Goal: Task Accomplishment & Management: Use online tool/utility

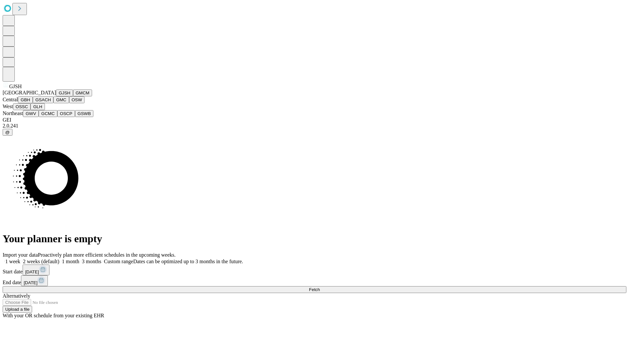
click at [56, 96] on button "GJSH" at bounding box center [64, 92] width 17 height 7
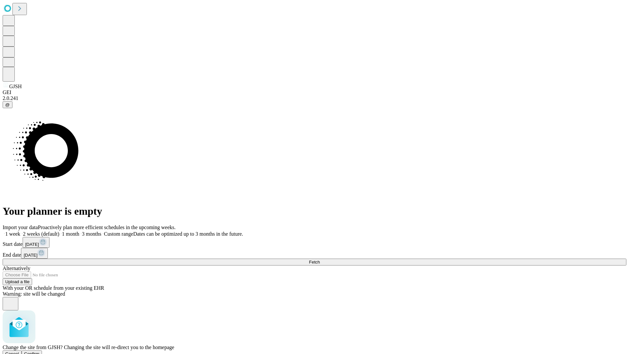
click at [40, 351] on span "Confirm" at bounding box center [31, 353] width 15 height 5
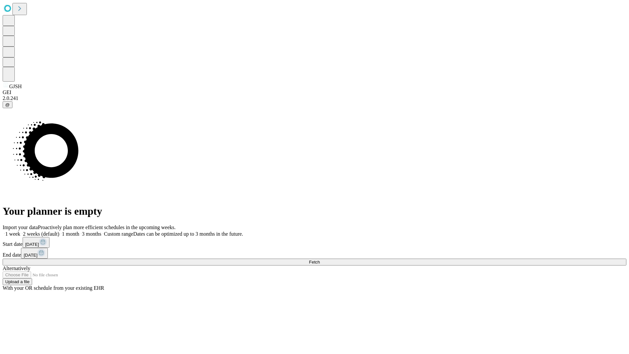
click at [20, 231] on label "1 week" at bounding box center [12, 234] width 18 height 6
click at [320, 259] on span "Fetch" at bounding box center [314, 261] width 11 height 5
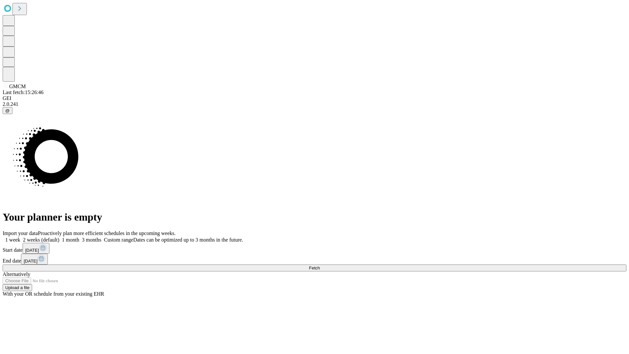
click at [20, 237] on label "1 week" at bounding box center [12, 240] width 18 height 6
click at [320, 265] on span "Fetch" at bounding box center [314, 267] width 11 height 5
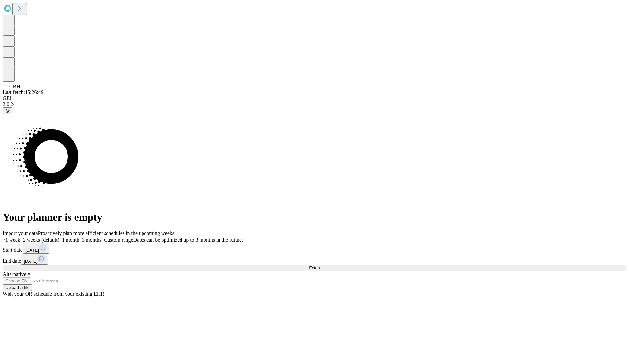
click at [20, 237] on label "1 week" at bounding box center [12, 240] width 18 height 6
click at [320, 265] on span "Fetch" at bounding box center [314, 267] width 11 height 5
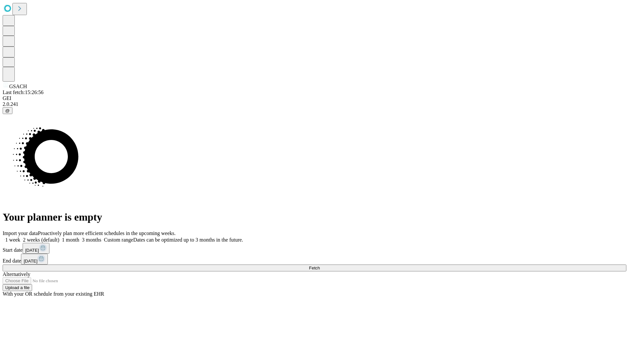
click at [20, 237] on label "1 week" at bounding box center [12, 240] width 18 height 6
click at [320, 265] on span "Fetch" at bounding box center [314, 267] width 11 height 5
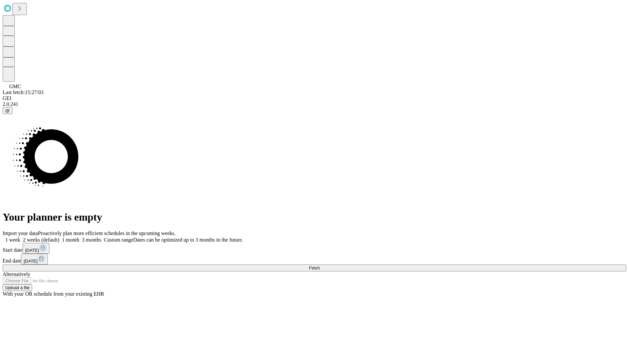
click at [20, 237] on label "1 week" at bounding box center [12, 240] width 18 height 6
click at [320, 265] on span "Fetch" at bounding box center [314, 267] width 11 height 5
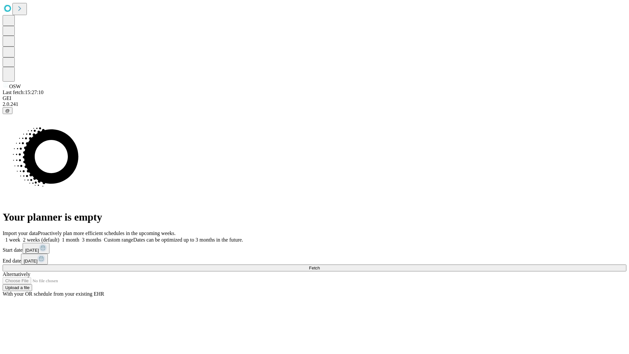
click at [20, 237] on label "1 week" at bounding box center [12, 240] width 18 height 6
click at [320, 265] on span "Fetch" at bounding box center [314, 267] width 11 height 5
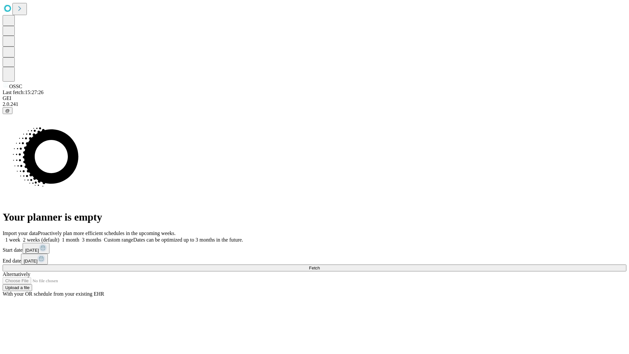
click at [20, 237] on label "1 week" at bounding box center [12, 240] width 18 height 6
click at [320, 265] on span "Fetch" at bounding box center [314, 267] width 11 height 5
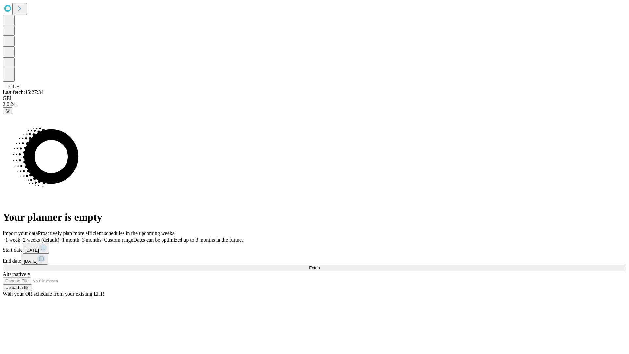
click at [20, 237] on label "1 week" at bounding box center [12, 240] width 18 height 6
click at [320, 265] on span "Fetch" at bounding box center [314, 267] width 11 height 5
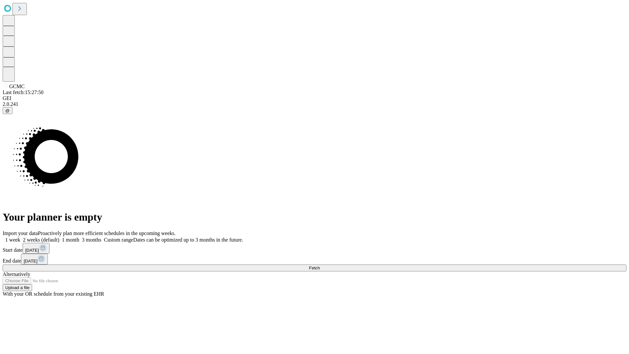
click at [20, 237] on label "1 week" at bounding box center [12, 240] width 18 height 6
click at [320, 265] on span "Fetch" at bounding box center [314, 267] width 11 height 5
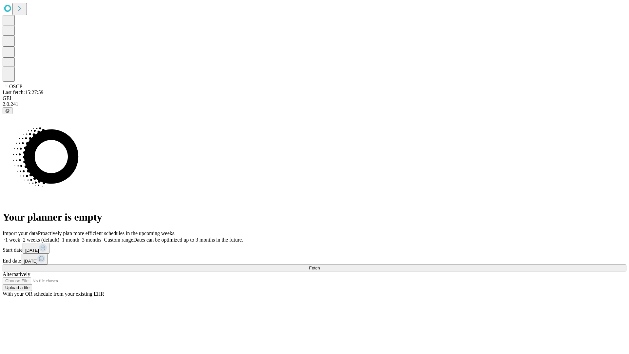
click at [20, 237] on label "1 week" at bounding box center [12, 240] width 18 height 6
click at [320, 265] on span "Fetch" at bounding box center [314, 267] width 11 height 5
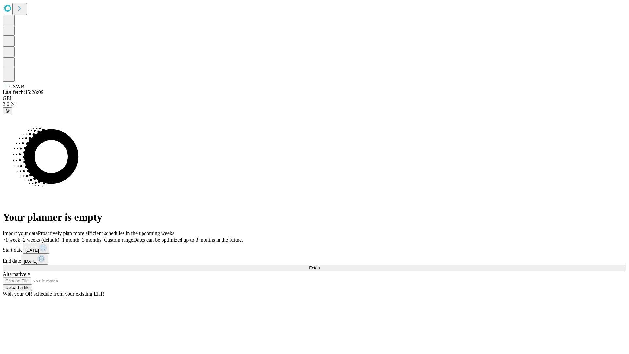
click at [20, 237] on label "1 week" at bounding box center [12, 240] width 18 height 6
click at [320, 265] on span "Fetch" at bounding box center [314, 267] width 11 height 5
